Goal: Task Accomplishment & Management: Use online tool/utility

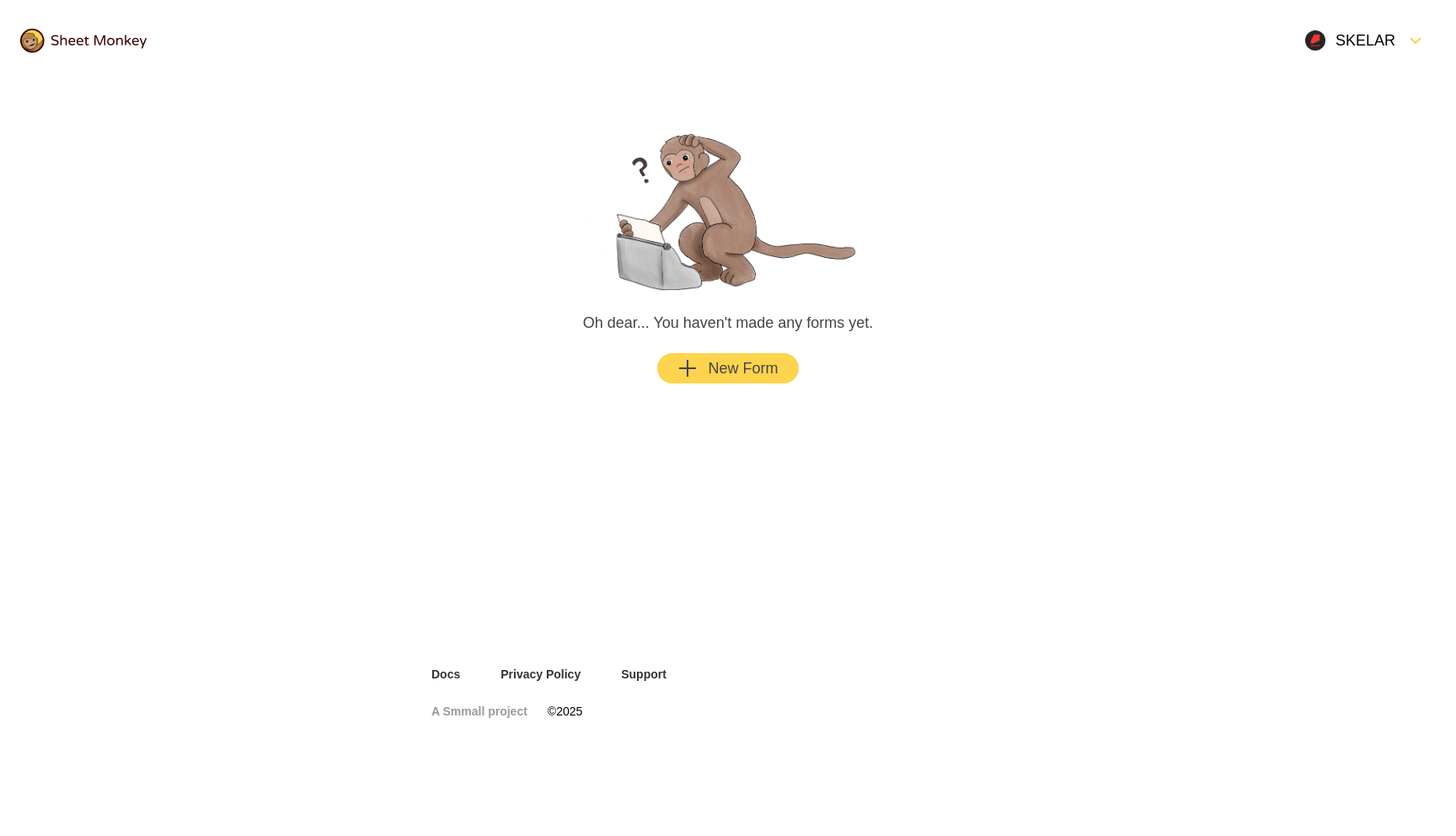
click at [738, 380] on button "New Form" at bounding box center [727, 368] width 141 height 30
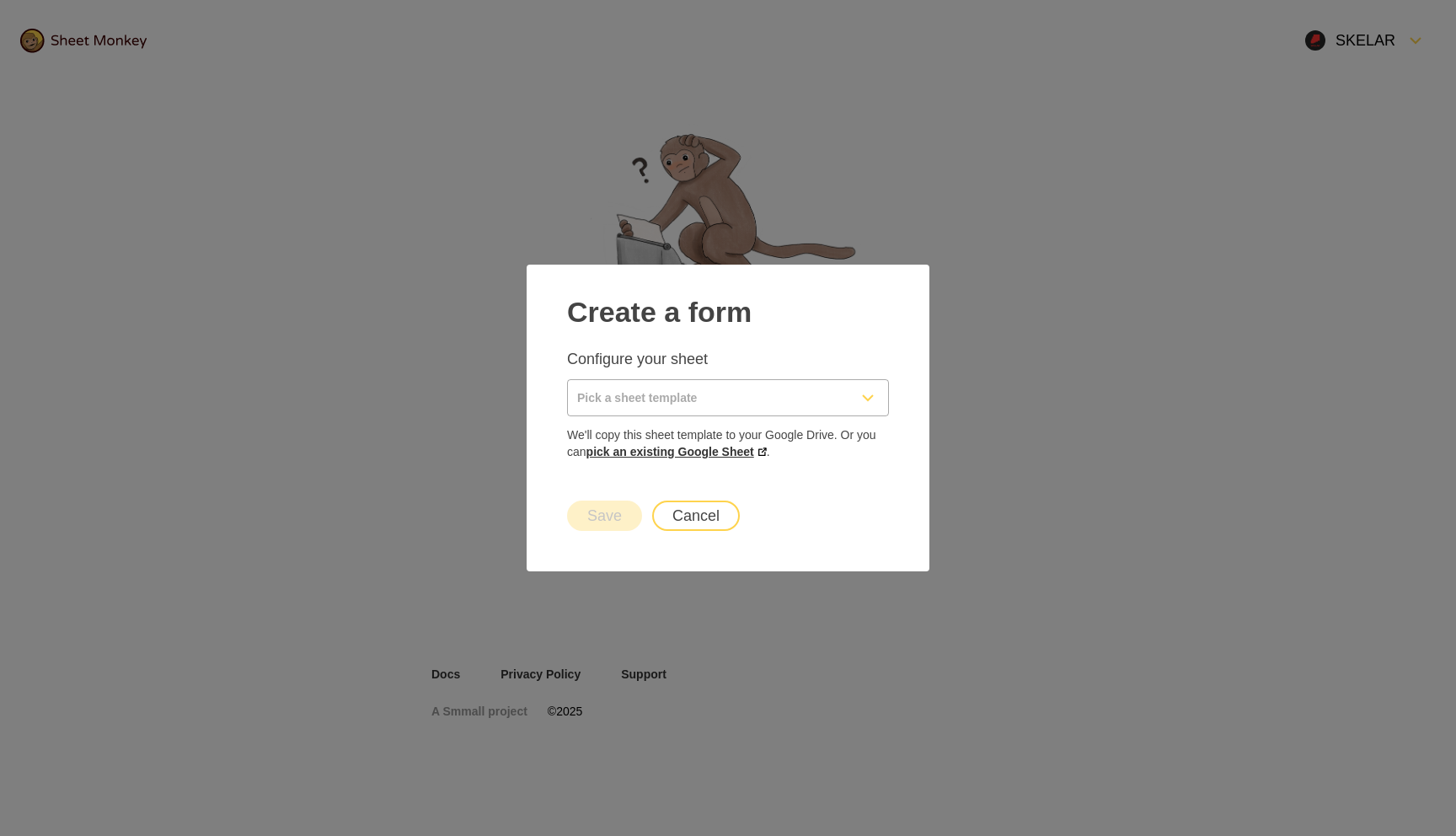
click at [652, 452] on link "pick an existing Google Sheet" at bounding box center [677, 451] width 180 height 13
click at [707, 451] on link "pick an existing Google Sheet" at bounding box center [677, 451] width 180 height 13
click at [680, 518] on button "Cancel" at bounding box center [695, 516] width 88 height 30
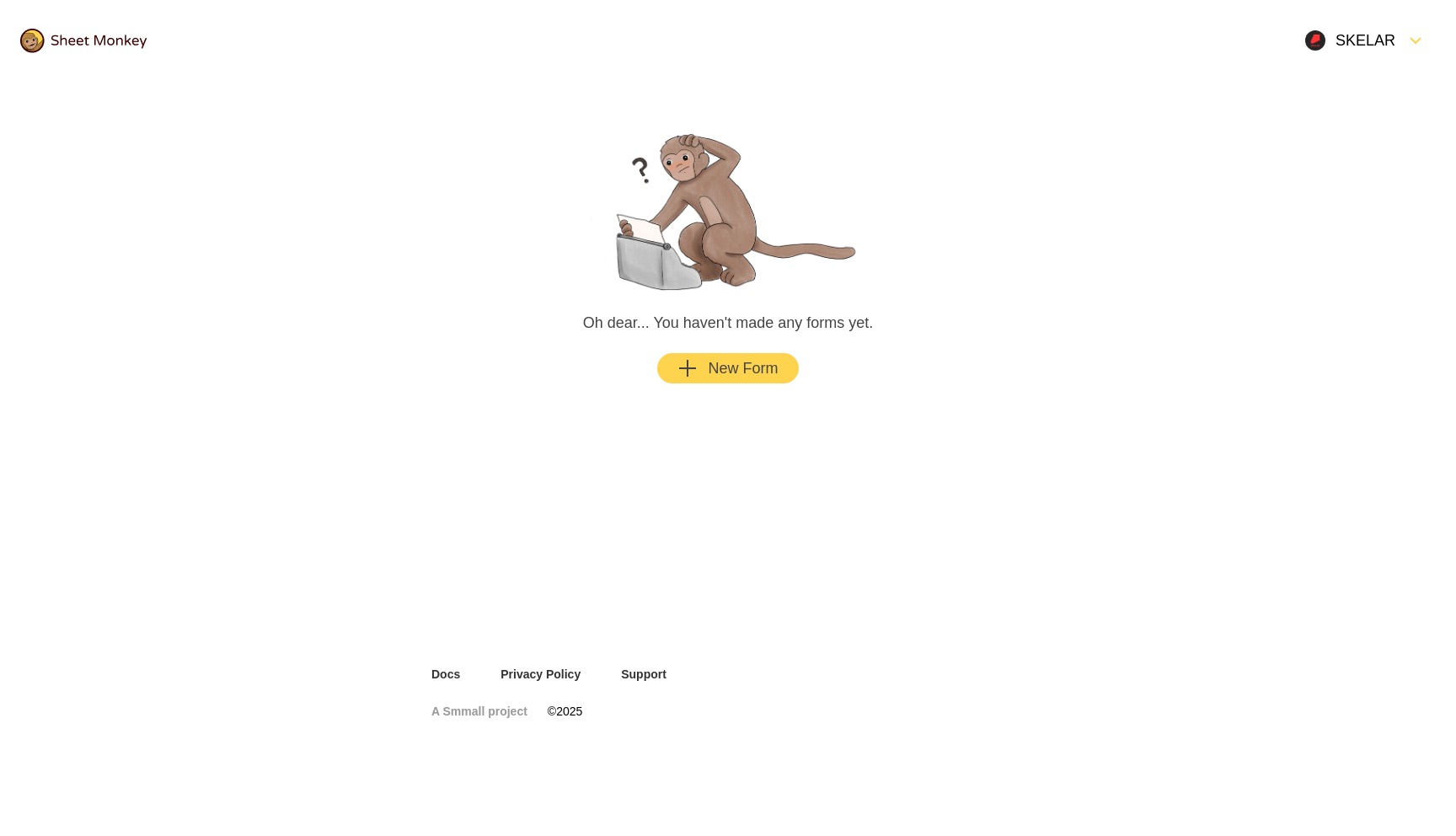
click at [697, 363] on icon "Add" at bounding box center [687, 368] width 20 height 20
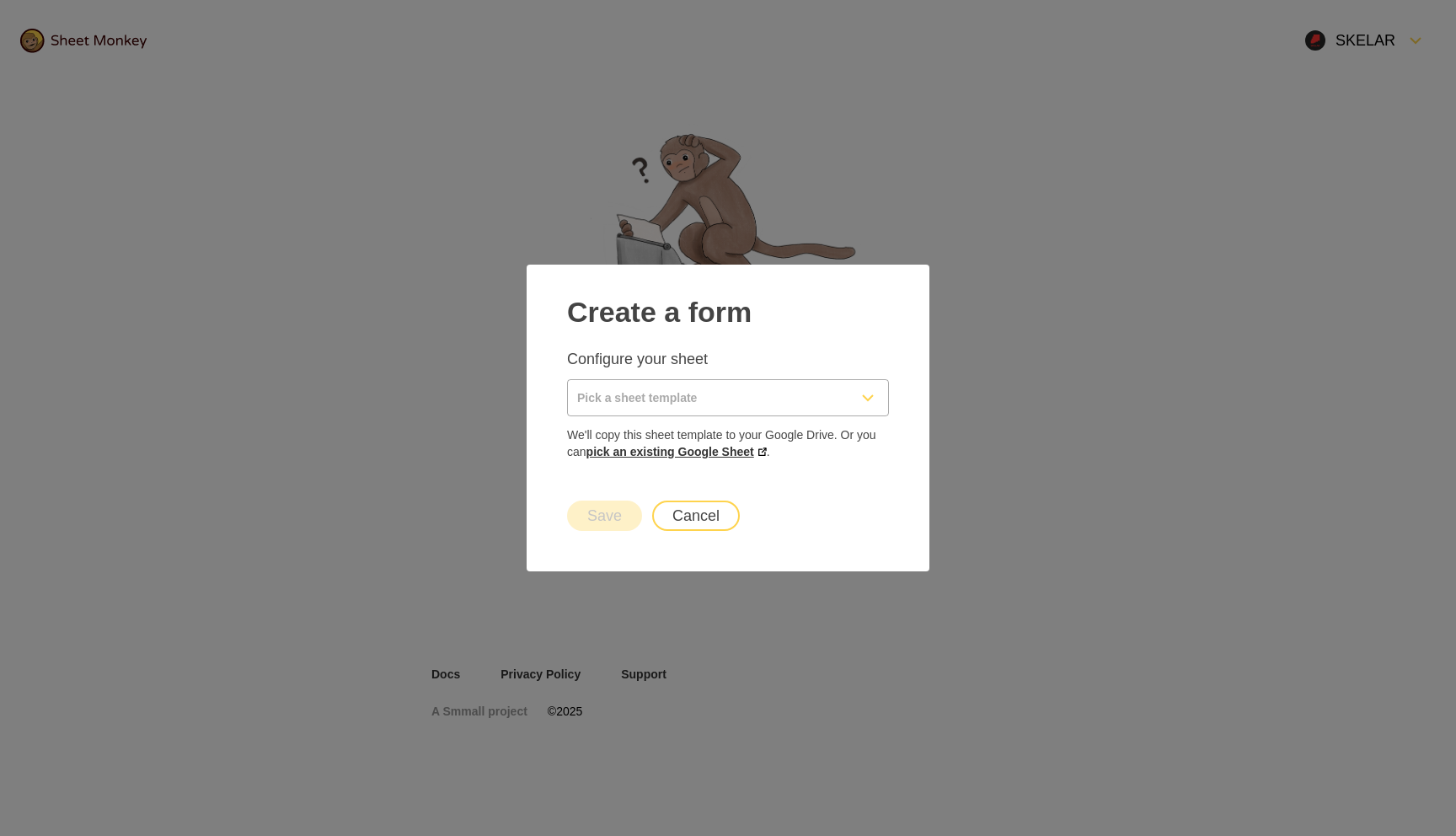
click at [708, 451] on link "pick an existing Google Sheet" at bounding box center [677, 451] width 180 height 13
click at [699, 516] on button "Cancel" at bounding box center [695, 516] width 88 height 30
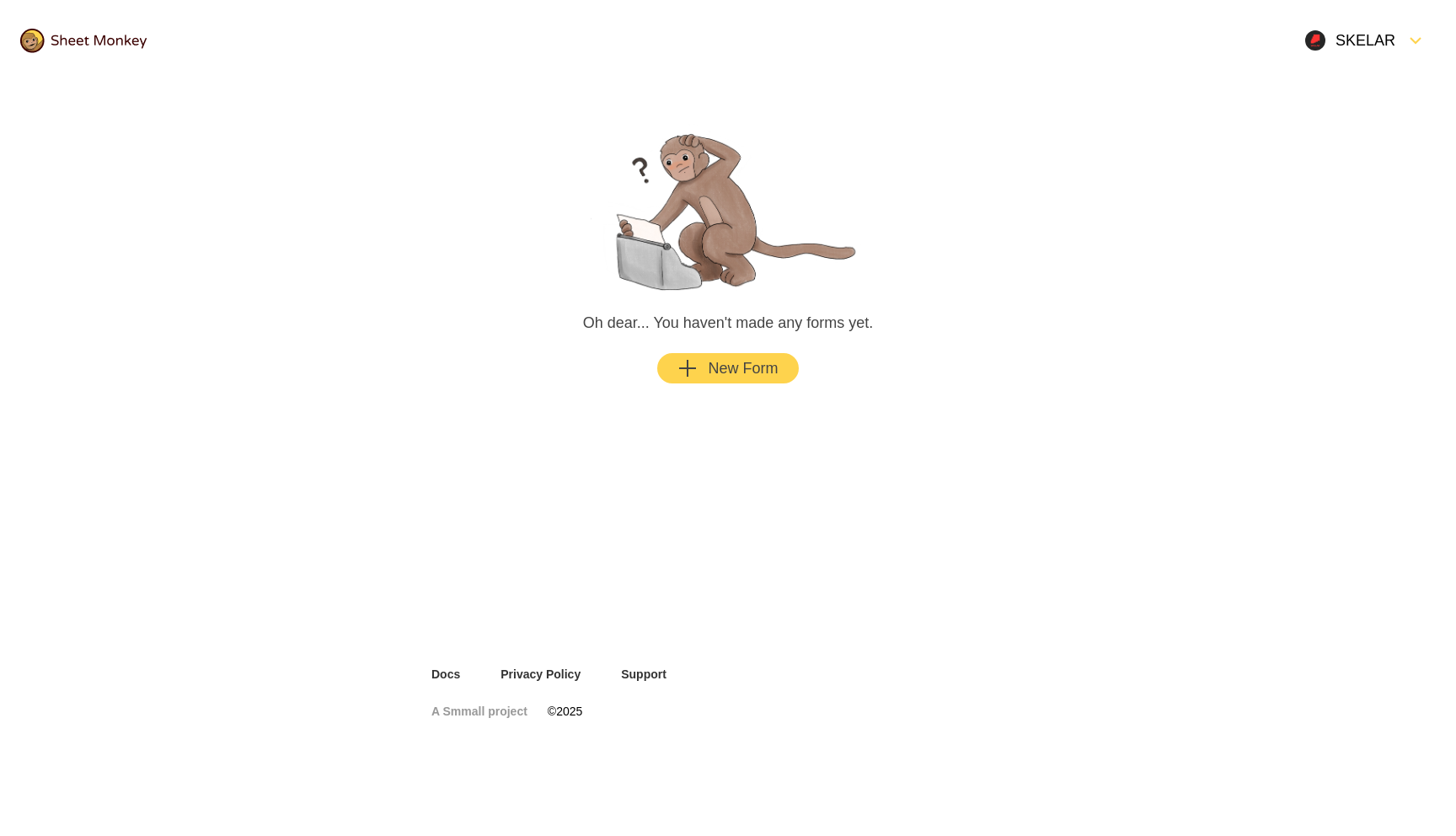
click at [1365, 38] on div "SKELAR" at bounding box center [1351, 40] width 90 height 20
click at [1351, 106] on div "Settings" at bounding box center [1368, 117] width 135 height 37
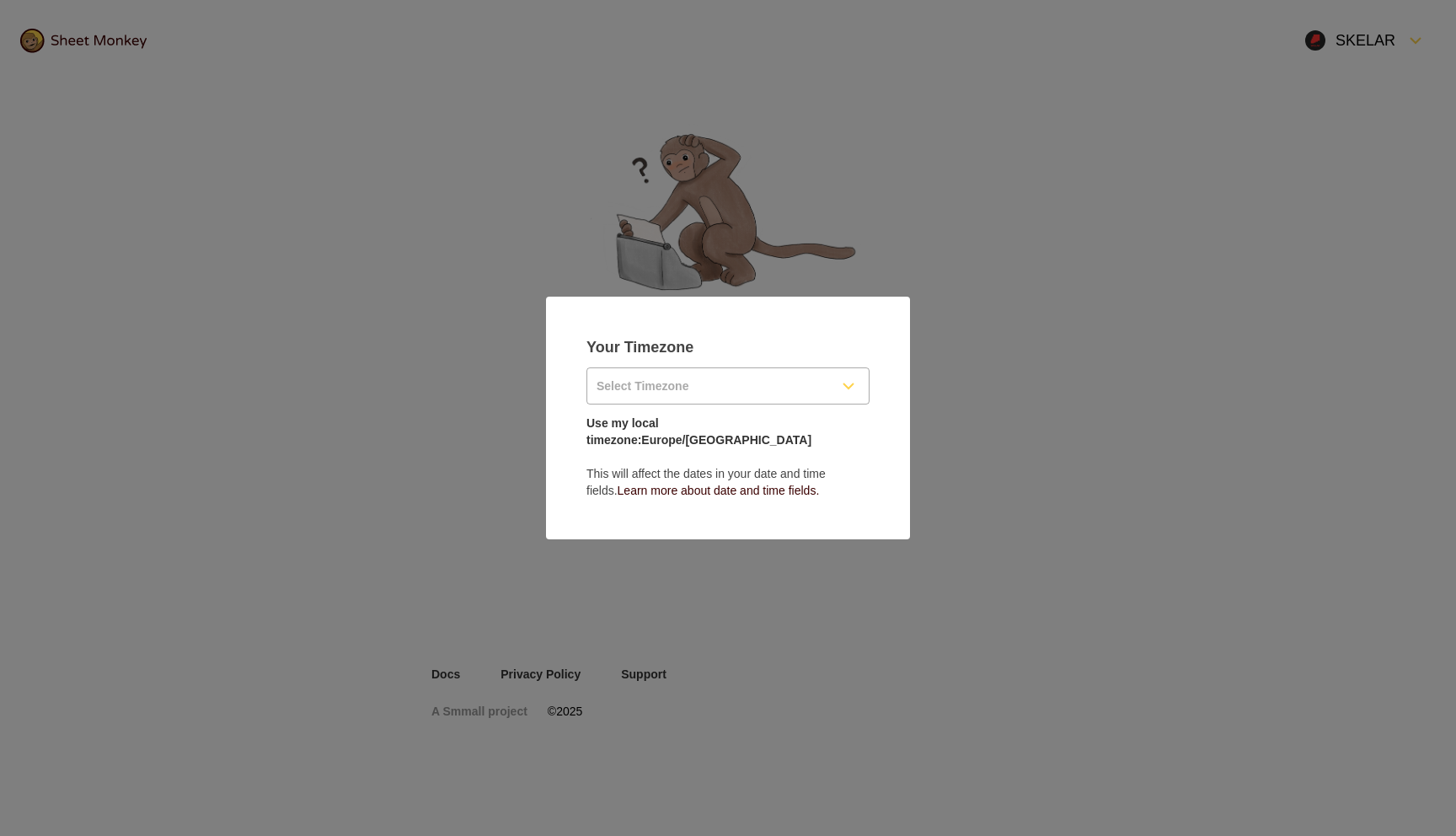
click at [821, 386] on input "Select Timezone" at bounding box center [708, 386] width 241 height 35
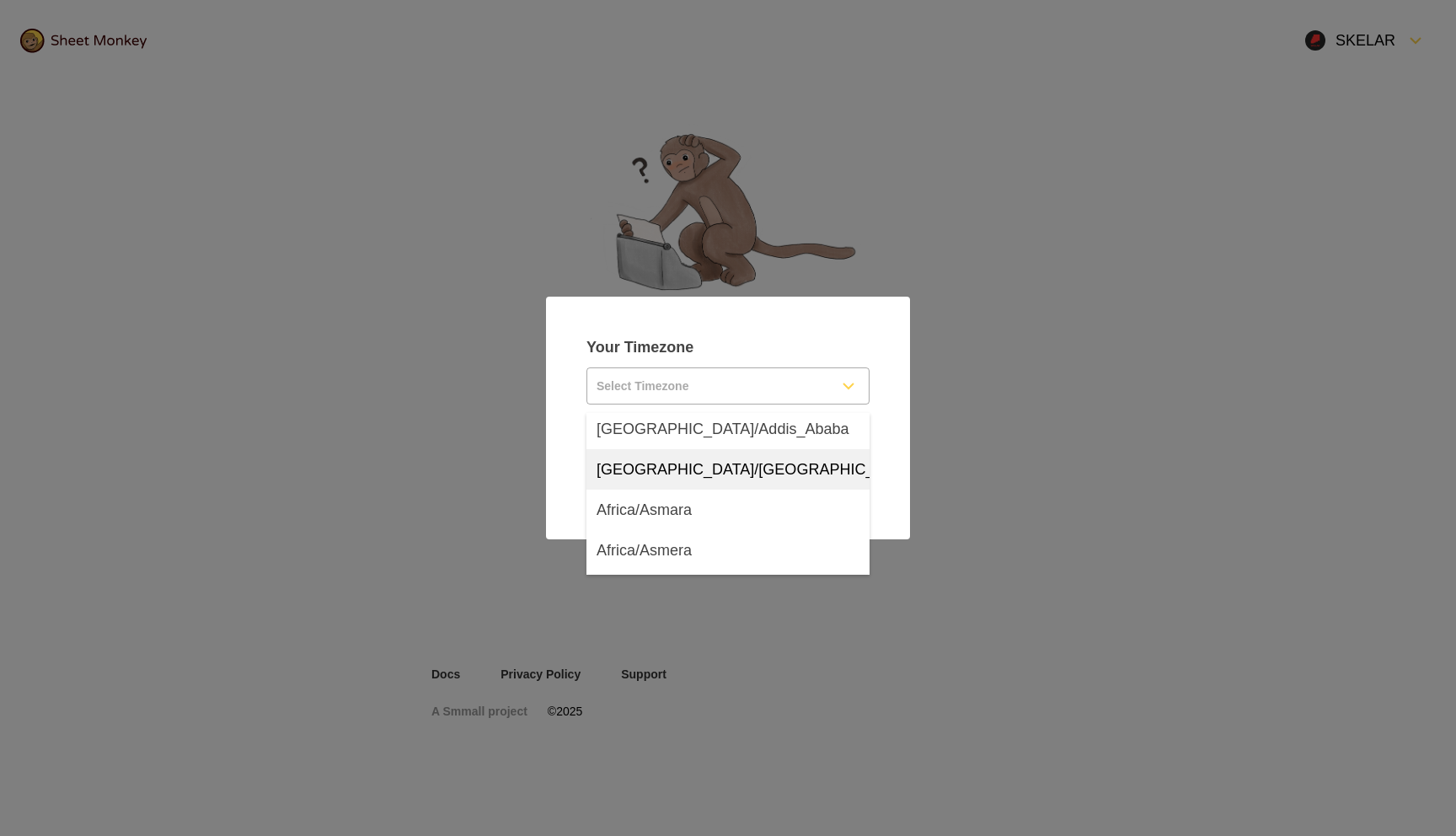
scroll to position [81, 0]
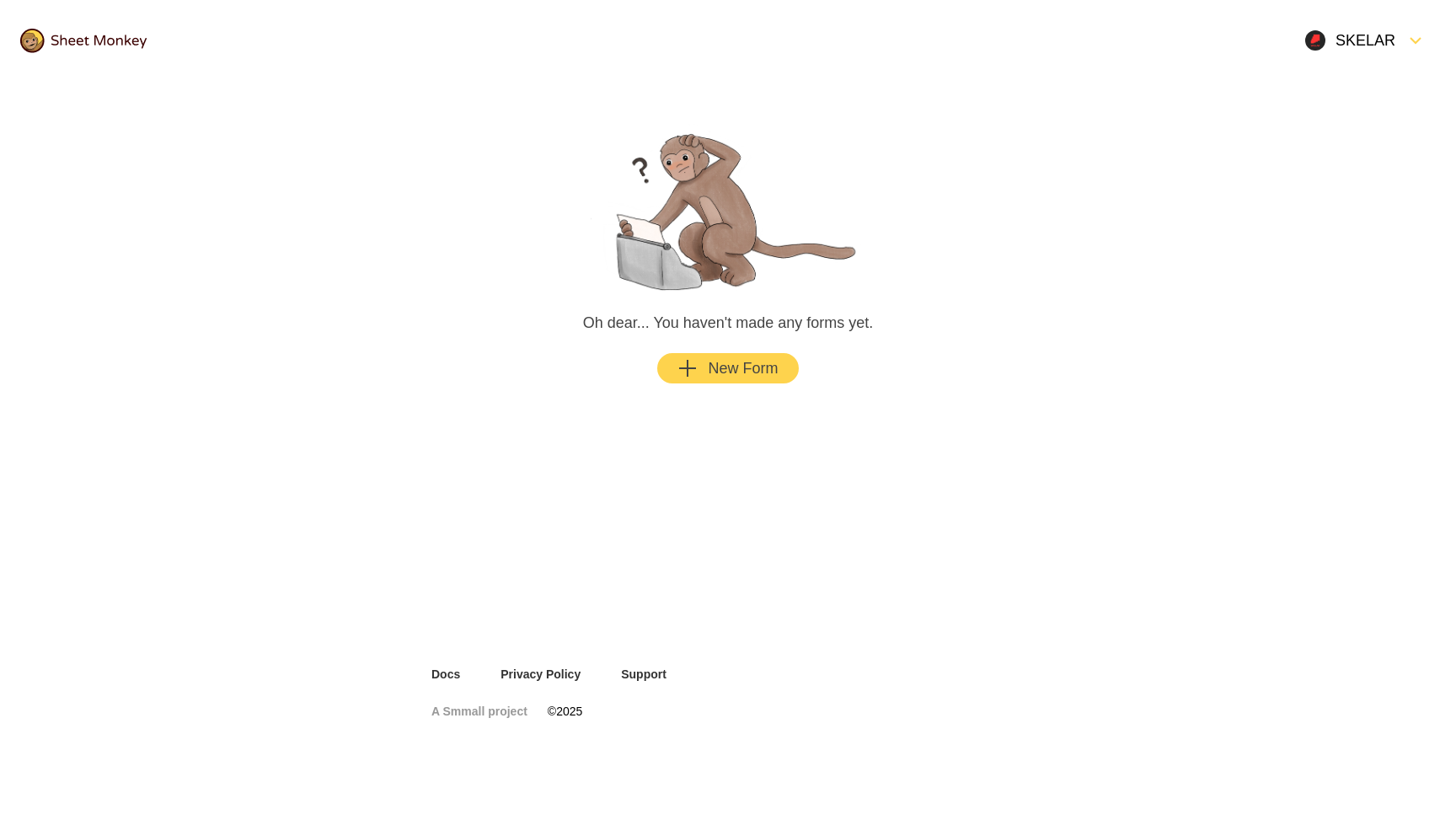
click at [1383, 42] on div "SKELAR" at bounding box center [1351, 40] width 90 height 20
click at [1337, 119] on div "Settings" at bounding box center [1368, 117] width 135 height 37
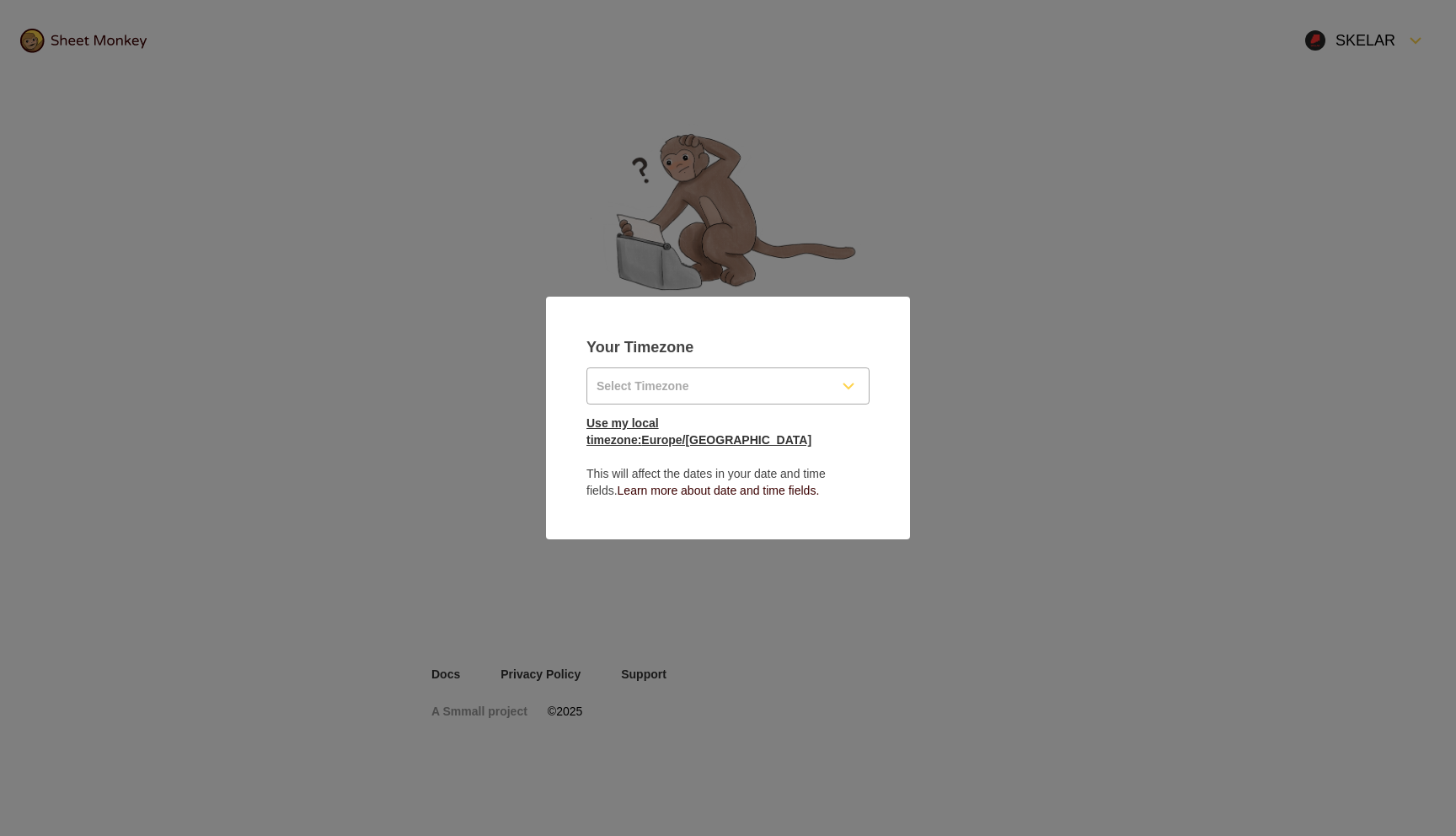
click at [732, 436] on link "Use my local timezone: Europe/Kiev" at bounding box center [699, 432] width 225 height 30
click at [756, 433] on link "Use my local timezone: Europe/Kiev" at bounding box center [699, 432] width 225 height 30
type input "Europe/Kiev"
click at [756, 433] on link "Use my local timezone: Europe/Kiev" at bounding box center [699, 432] width 225 height 30
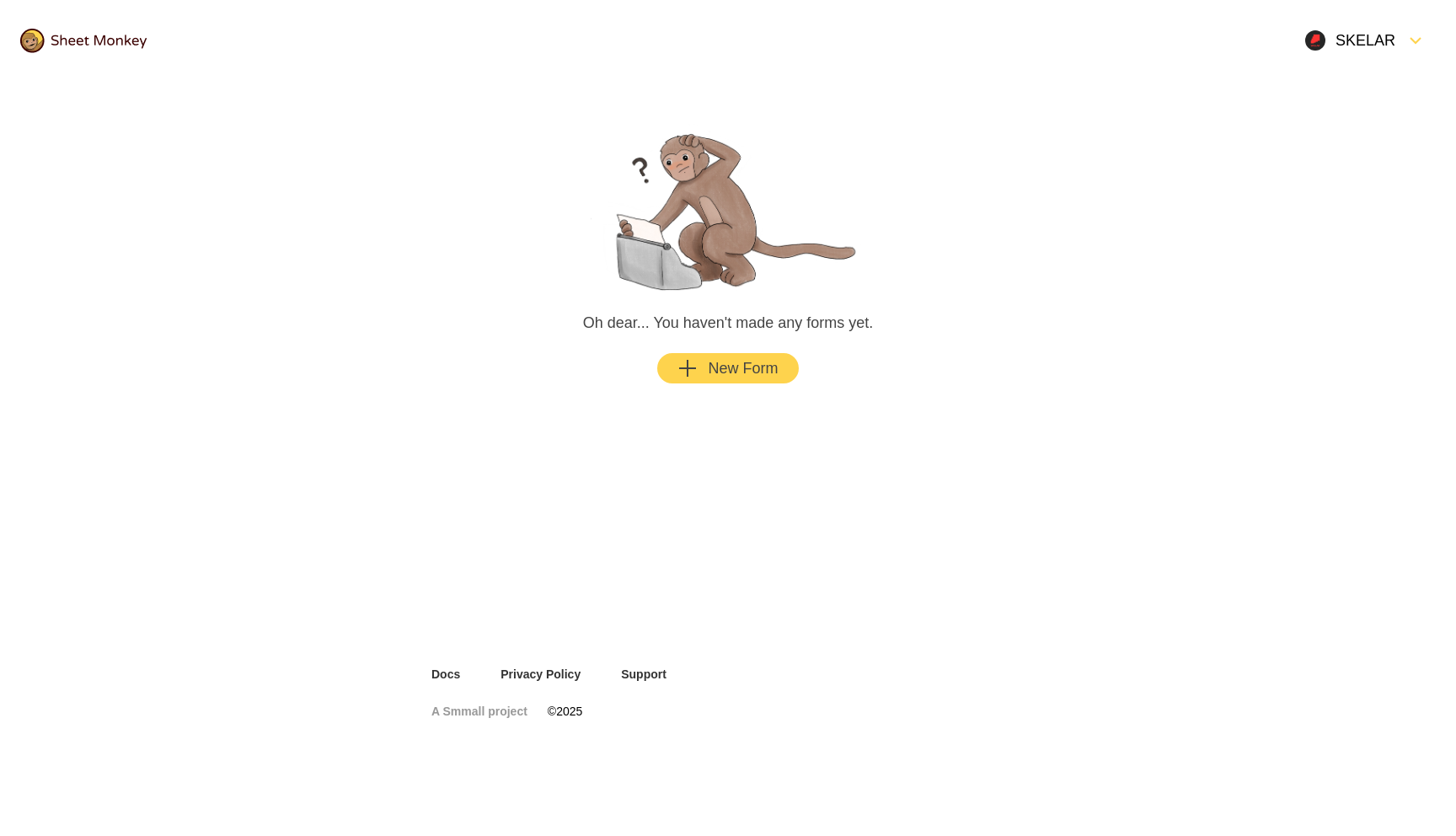
click at [1387, 39] on div "SKELAR" at bounding box center [1351, 40] width 90 height 20
click at [1356, 98] on div "Settings" at bounding box center [1368, 117] width 135 height 37
click at [746, 367] on div "New Form" at bounding box center [727, 368] width 100 height 20
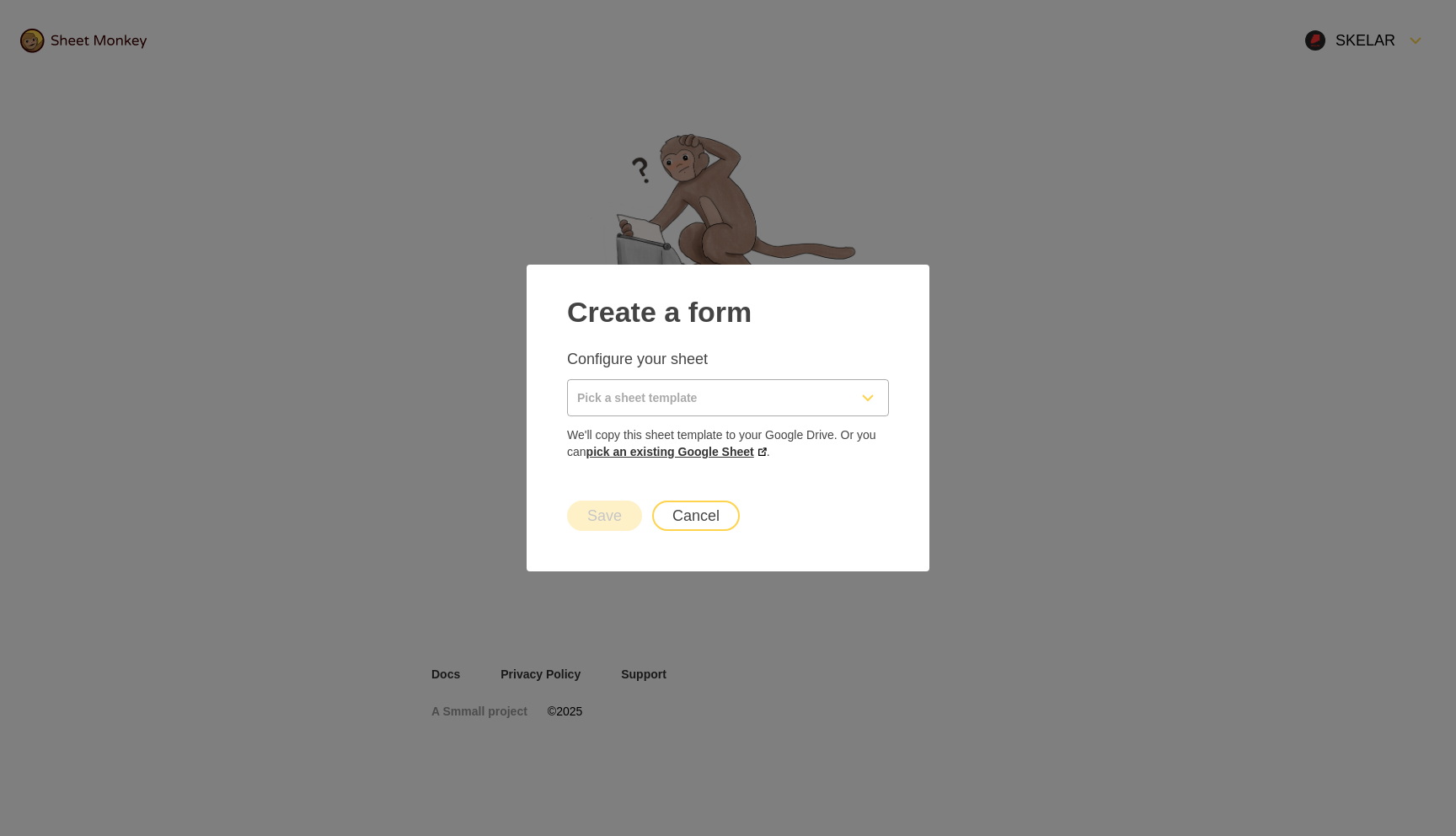
click at [702, 452] on link "pick an existing Google Sheet" at bounding box center [677, 451] width 180 height 13
click at [701, 397] on input "Pick a sheet template" at bounding box center [708, 398] width 280 height 35
click at [730, 358] on p "Configure your sheet" at bounding box center [728, 358] width 322 height 20
click at [688, 455] on link "pick an existing Google Sheet" at bounding box center [677, 451] width 180 height 13
click at [701, 524] on button "Cancel" at bounding box center [695, 516] width 88 height 30
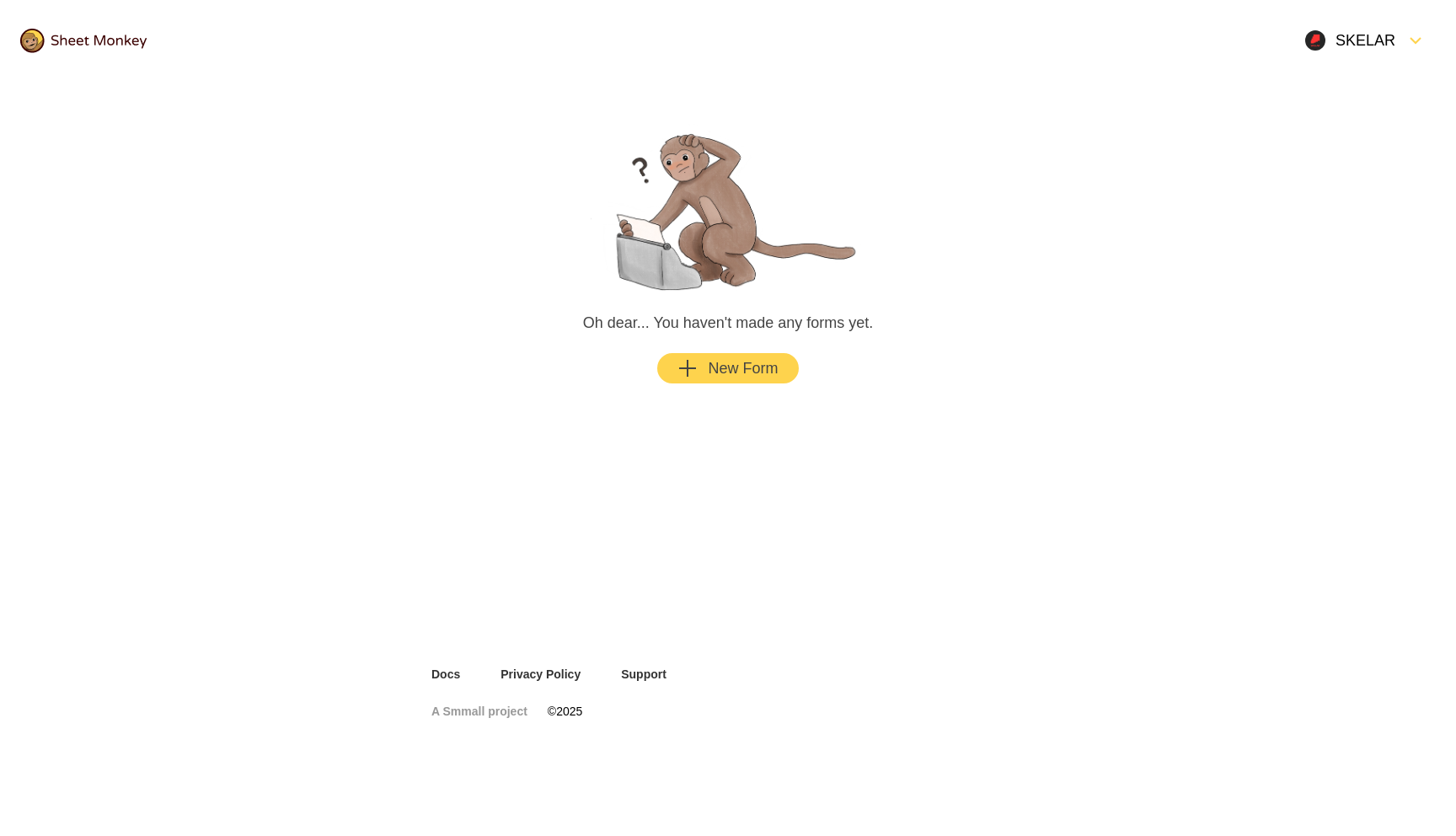
click at [725, 365] on div "New Form" at bounding box center [727, 368] width 100 height 20
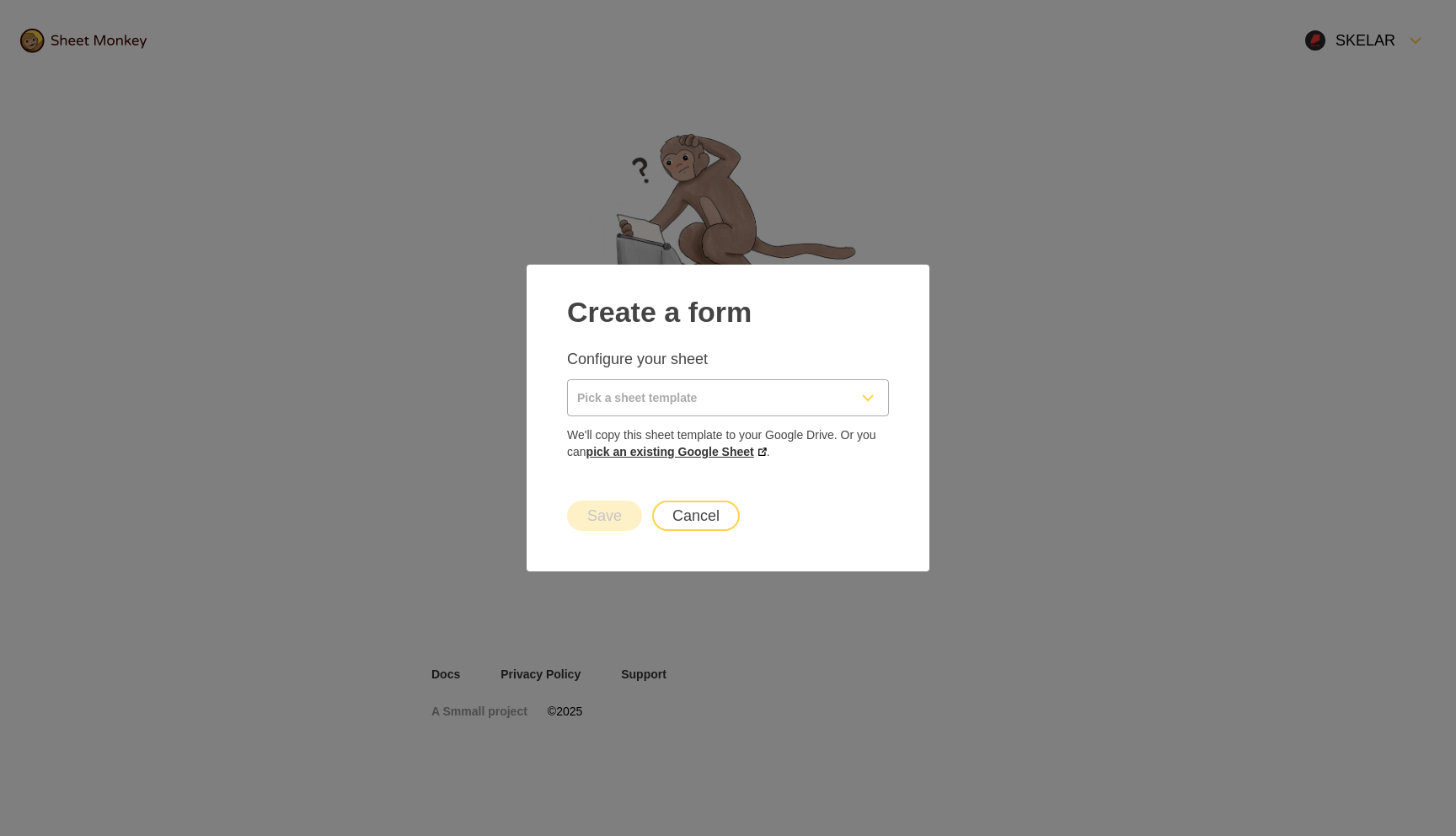
click at [724, 455] on link "pick an existing Google Sheet" at bounding box center [677, 451] width 180 height 13
click at [730, 455] on link "pick an existing Google Sheet" at bounding box center [677, 451] width 180 height 13
